Goal: Navigation & Orientation: Find specific page/section

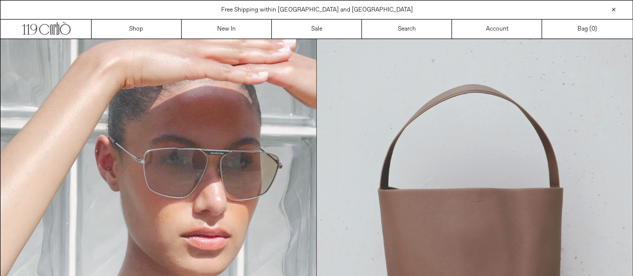
click at [461, 185] on img at bounding box center [475, 238] width 316 height 398
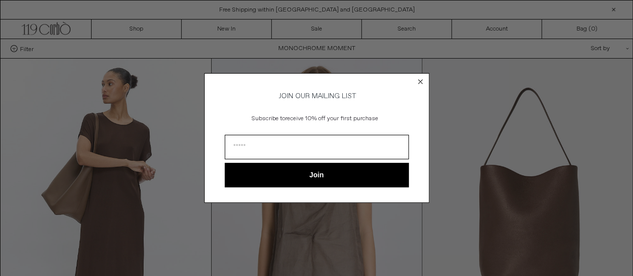
click at [420, 78] on circle "Close dialog" at bounding box center [420, 82] width 10 height 10
